Goal: Transaction & Acquisition: Purchase product/service

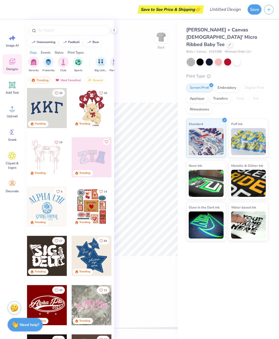
click at [11, 116] on span "Upload" at bounding box center [12, 116] width 11 height 4
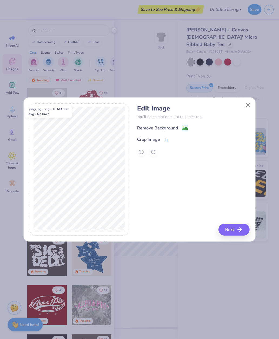
click at [230, 230] on button "Next" at bounding box center [234, 230] width 31 height 12
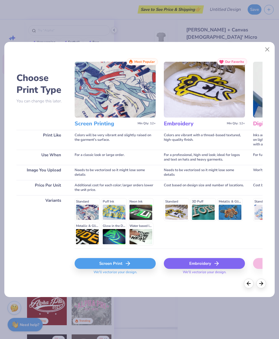
click at [267, 49] on button "Close" at bounding box center [267, 49] width 10 height 10
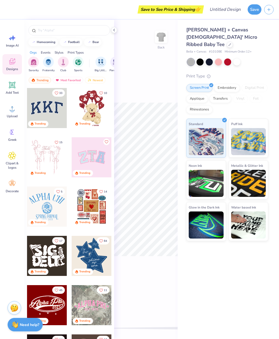
click at [15, 113] on div "Upload" at bounding box center [11, 111] width 19 height 20
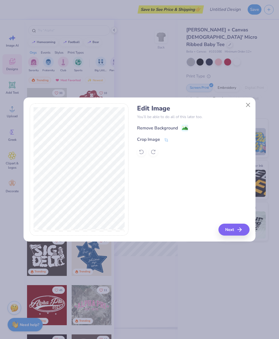
click at [180, 127] on div "Remove Background" at bounding box center [162, 128] width 51 height 7
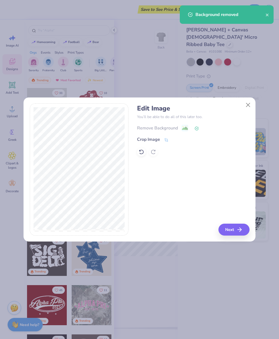
click at [235, 230] on button "Next" at bounding box center [234, 230] width 31 height 12
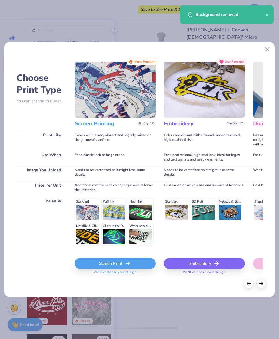
click at [119, 260] on div "Screen Print" at bounding box center [115, 263] width 81 height 11
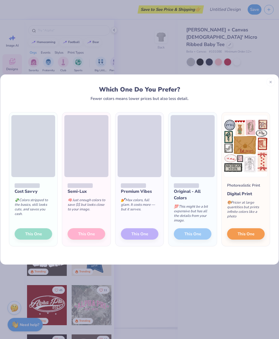
click at [249, 234] on span "This One" at bounding box center [246, 234] width 17 height 6
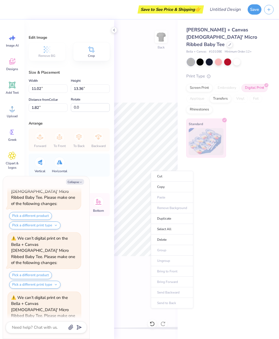
scroll to position [204, 0]
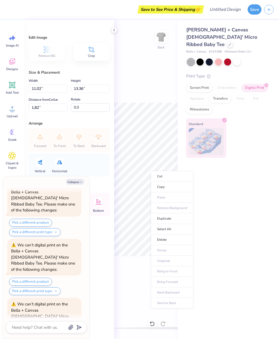
click at [110, 31] on div "Edit Image Remove BG Crop Size & Placement Width 11.02 11.02 " Height 13.36 13.…" at bounding box center [69, 179] width 90 height 319
click at [116, 28] on icon at bounding box center [114, 30] width 4 height 4
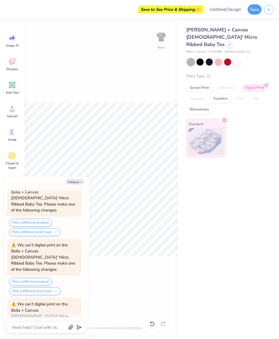
click at [113, 30] on div "Back" at bounding box center [101, 179] width 154 height 319
click at [164, 93] on div "Back" at bounding box center [101, 179] width 154 height 319
click at [72, 183] on button "Collapse" at bounding box center [75, 182] width 18 height 6
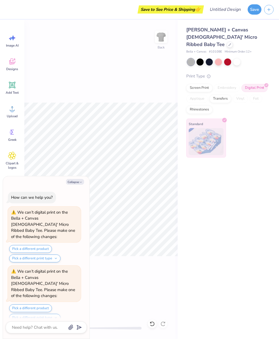
scroll to position [236, 0]
click at [77, 181] on button "Collapse" at bounding box center [75, 182] width 18 height 6
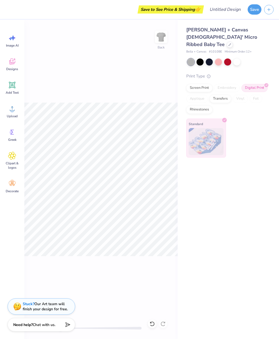
click at [234, 58] on div at bounding box center [237, 61] width 7 height 7
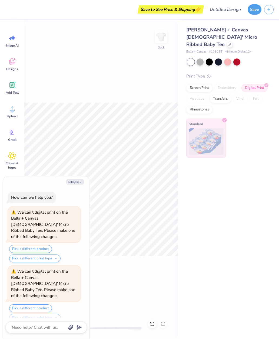
scroll to position [394, 0]
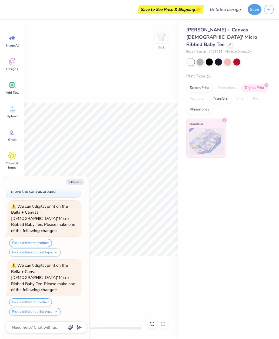
click at [78, 182] on button "Collapse" at bounding box center [75, 182] width 18 height 6
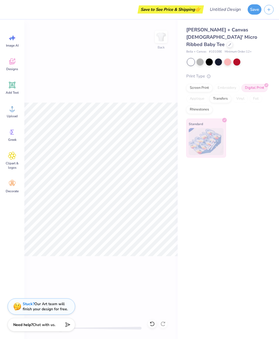
type textarea "x"
type input "1.45"
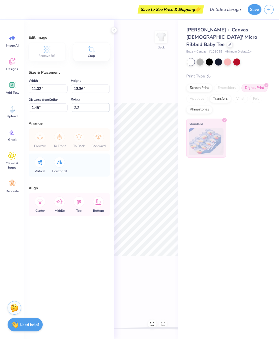
click at [164, 35] on img at bounding box center [161, 36] width 11 height 11
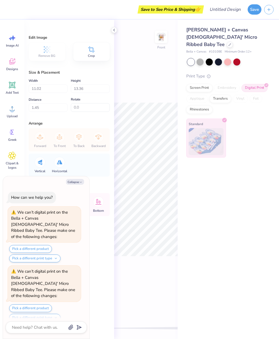
scroll to position [499, 0]
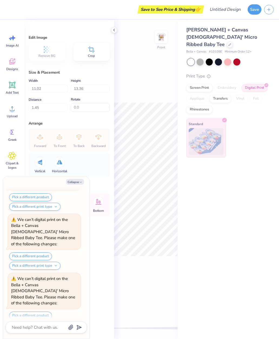
click at [161, 40] on img at bounding box center [161, 36] width 11 height 11
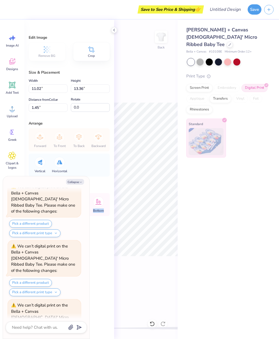
scroll to position [762, 0]
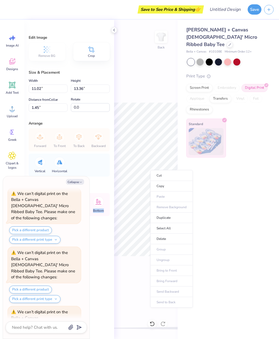
click at [159, 31] on img at bounding box center [161, 36] width 11 height 11
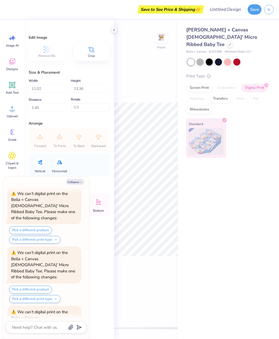
scroll to position [867, 0]
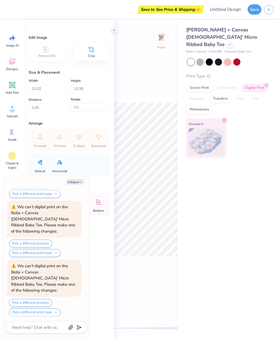
click at [158, 39] on img at bounding box center [161, 36] width 11 height 11
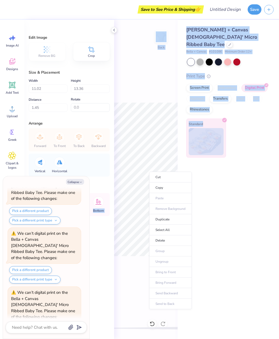
click at [160, 38] on img at bounding box center [161, 36] width 11 height 11
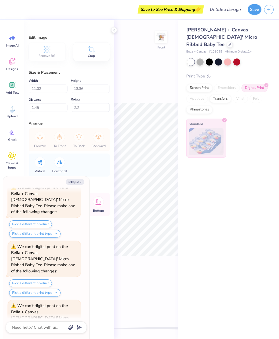
click at [162, 35] on img at bounding box center [161, 36] width 11 height 11
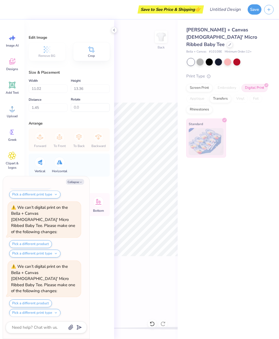
click at [163, 39] on img at bounding box center [161, 36] width 11 height 11
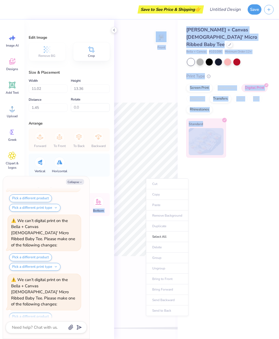
click at [170, 205] on ul "Cut Copy Paste Remove Background Duplicate Select All Delete Group Ungroup Brin…" at bounding box center [167, 247] width 43 height 138
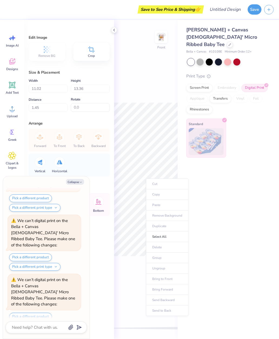
click at [170, 205] on ul "Cut Copy Paste Remove Background Duplicate Select All Delete Group Ungroup Brin…" at bounding box center [167, 247] width 43 height 138
click at [12, 66] on div "Designs" at bounding box center [11, 64] width 19 height 20
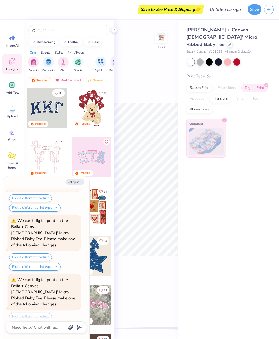
click at [11, 110] on circle at bounding box center [12, 111] width 4 height 4
click at [11, 111] on circle at bounding box center [12, 111] width 4 height 4
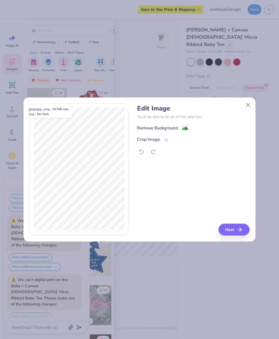
click at [231, 234] on button "Next" at bounding box center [234, 230] width 31 height 12
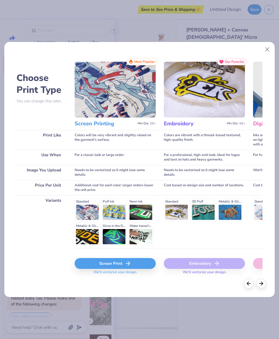
click at [133, 262] on div "Screen Print" at bounding box center [115, 263] width 81 height 11
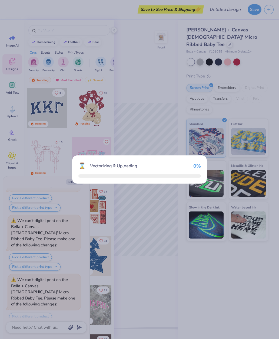
scroll to position [1489, 0]
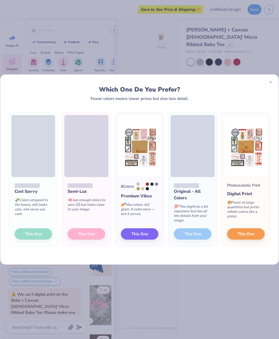
click at [244, 236] on span "This One" at bounding box center [246, 234] width 17 height 6
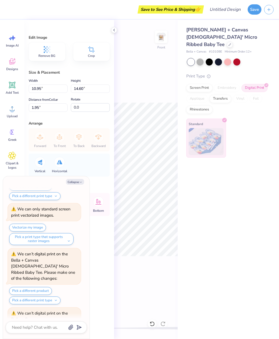
scroll to position [1804, 0]
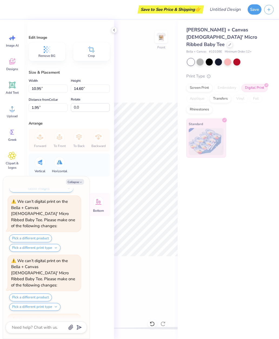
click at [114, 25] on div "Front" at bounding box center [146, 179] width 64 height 319
click at [116, 34] on div "Front" at bounding box center [146, 179] width 64 height 319
click at [113, 34] on div "Edit Image Remove BG Crop Size & Placement Width 10.95 Height 14.60 Distance 1.…" at bounding box center [69, 179] width 90 height 319
click at [197, 84] on div "Screen Print" at bounding box center [200, 88] width 26 height 8
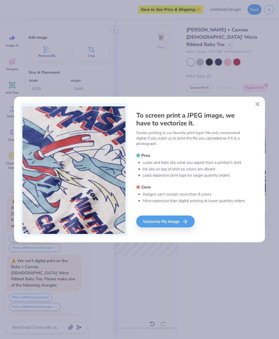
click at [253, 109] on div "To screen print a JPEG image, we have to vectorize it. Screen printing is our f…" at bounding box center [197, 169] width 123 height 133
click at [263, 105] on button "Close" at bounding box center [258, 104] width 10 height 10
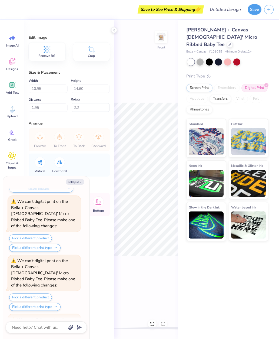
click at [263, 105] on div "Screen Print Embroidery Digital Print Applique Transfers Vinyl Foil Rhinestones" at bounding box center [228, 99] width 82 height 30
click at [78, 184] on button "Collapse" at bounding box center [75, 182] width 18 height 6
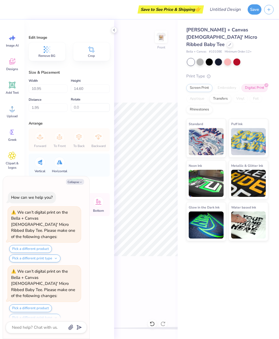
scroll to position [1857, 0]
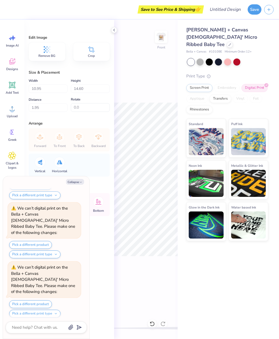
click at [49, 53] on icon at bounding box center [47, 49] width 7 height 7
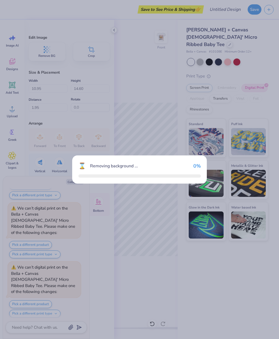
click at [54, 51] on div "⌛ Removing background ... 0 %" at bounding box center [139, 169] width 279 height 339
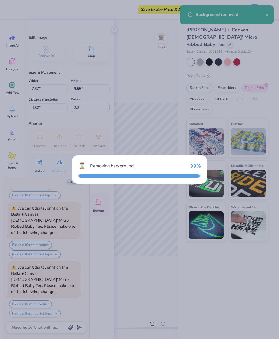
type textarea "x"
type input "7.87"
type input "9.55"
type input "4.82"
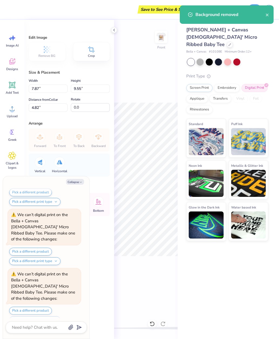
click at [116, 32] on div at bounding box center [114, 30] width 6 height 6
click at [112, 183] on div "Edit Image Remove BG Crop Size & Placement Width 7.87 7.87 " Height 9.55 9.55 "…" at bounding box center [69, 179] width 90 height 319
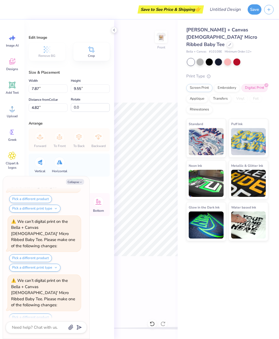
scroll to position [2014, 0]
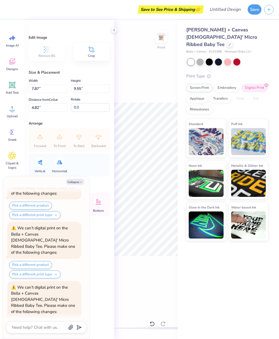
click at [92, 52] on icon at bounding box center [91, 49] width 8 height 8
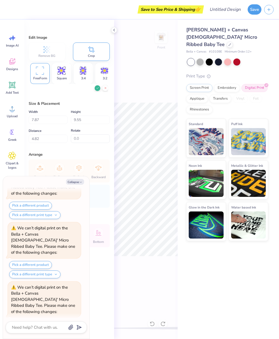
click at [149, 71] on div "Front" at bounding box center [146, 179] width 64 height 319
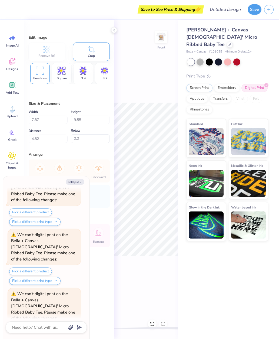
type textarea "x"
type input "5.44"
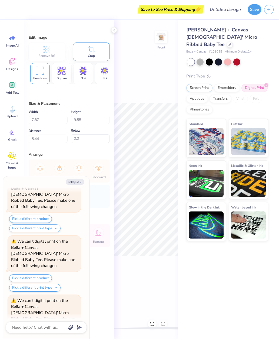
click at [75, 184] on button "Collapse" at bounding box center [75, 182] width 18 height 6
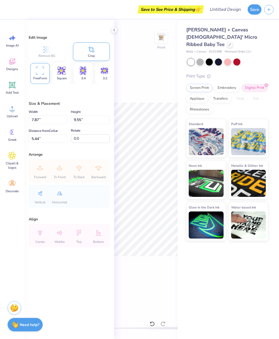
click at [171, 58] on div "Front" at bounding box center [146, 179] width 64 height 319
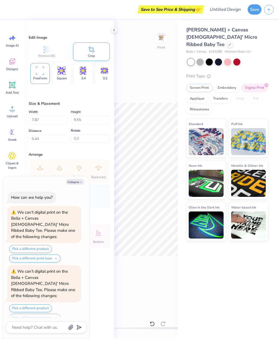
scroll to position [2172, 0]
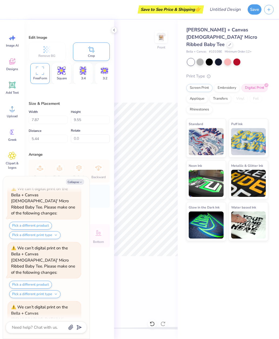
click at [116, 32] on icon at bounding box center [114, 30] width 4 height 4
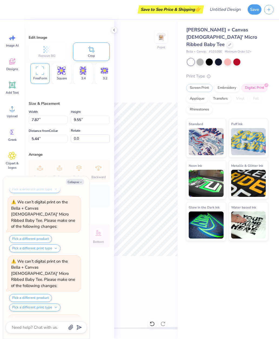
scroll to position [2329, 0]
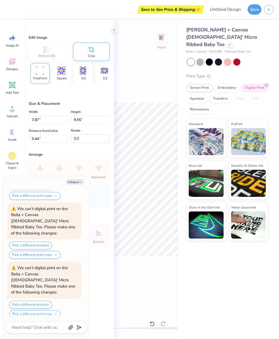
type textarea "x"
type input "3.39"
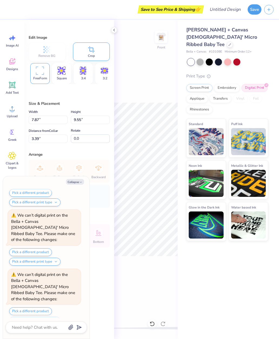
scroll to position [2434, 0]
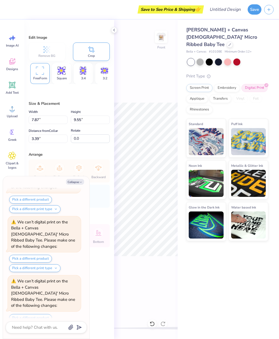
click at [150, 276] on div "Front" at bounding box center [146, 179] width 64 height 319
click at [115, 30] on icon at bounding box center [114, 30] width 4 height 4
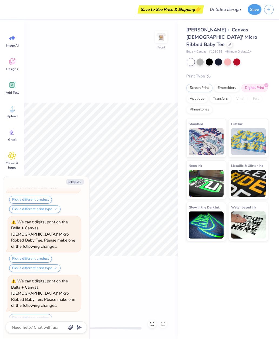
type textarea "x"
type input "3.64"
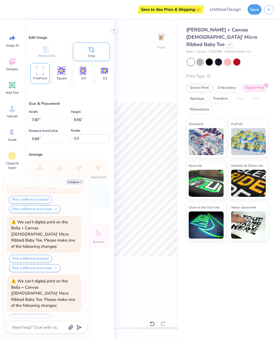
click at [116, 32] on icon at bounding box center [114, 30] width 4 height 4
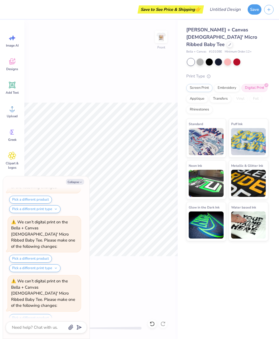
type textarea "x"
type input "9.66"
type input "11.72"
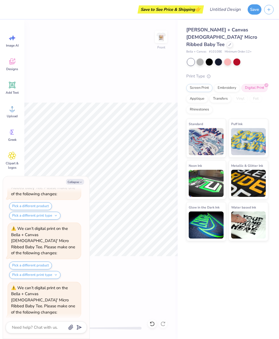
scroll to position [2540, 0]
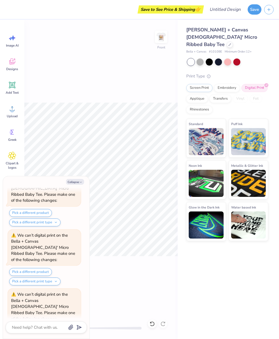
type textarea "x"
type input "10.63"
type input "12.90"
type input "3.00"
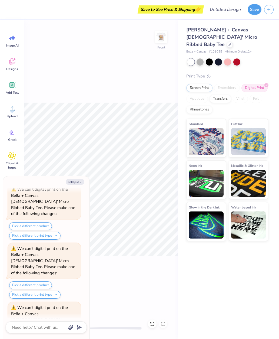
scroll to position [2697, 0]
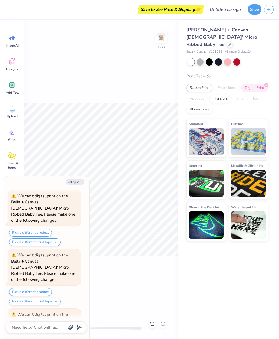
click at [77, 182] on button "Collapse" at bounding box center [75, 182] width 18 height 6
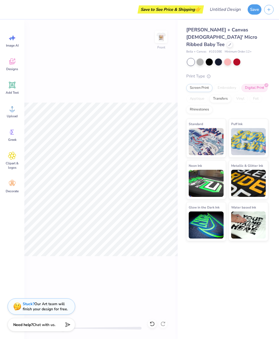
type textarea "x"
